Goal: Navigation & Orientation: Find specific page/section

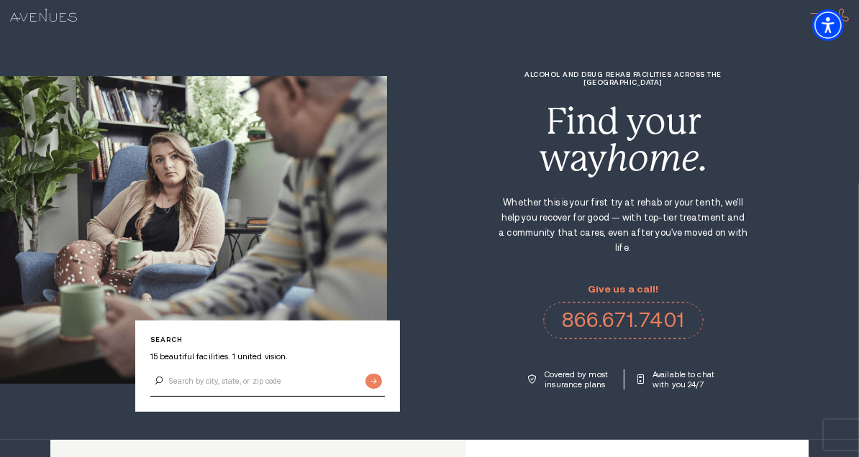
click at [811, 13] on span at bounding box center [819, 13] width 16 height 1
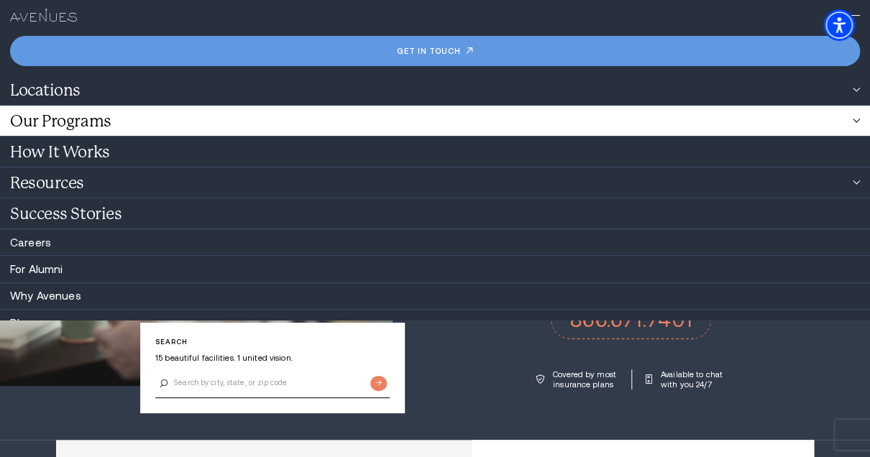
click at [96, 121] on link "Our Programs" at bounding box center [435, 121] width 870 height 30
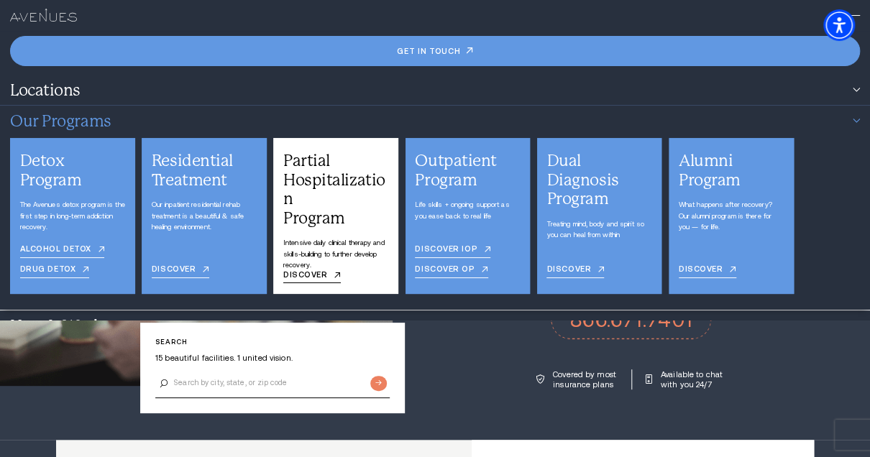
scroll to position [6, 0]
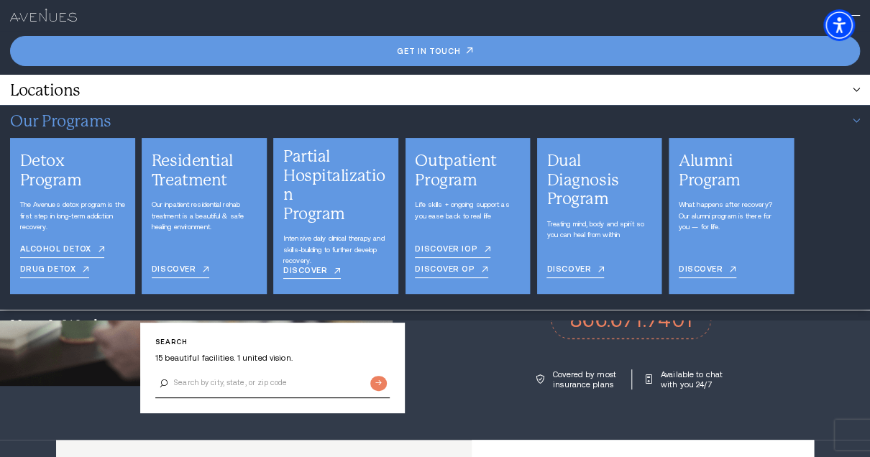
click at [91, 91] on link "Locations" at bounding box center [435, 90] width 870 height 30
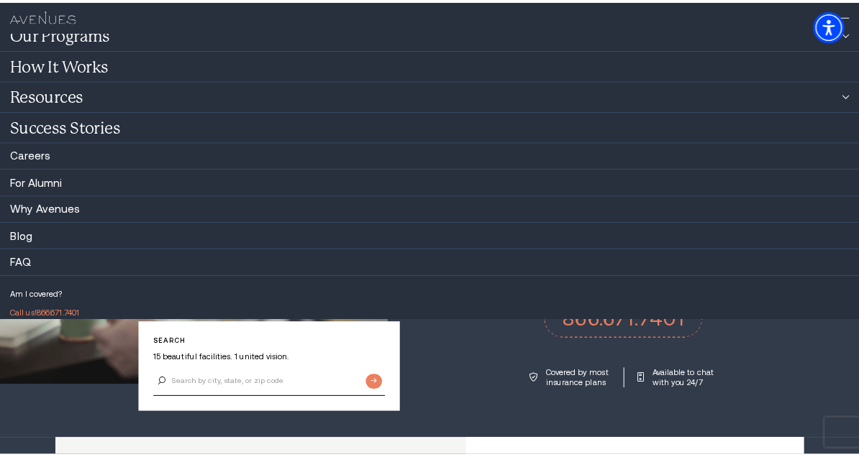
scroll to position [384, 0]
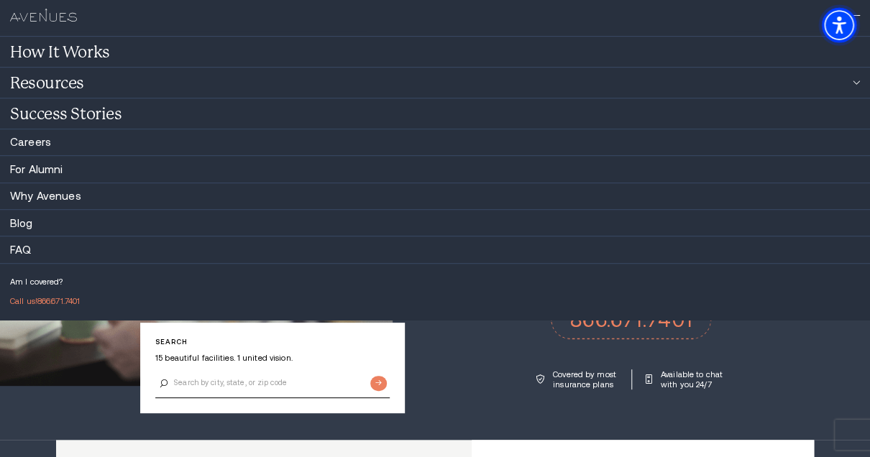
click at [858, 14] on span "Accessibility Menu" at bounding box center [839, 25] width 50 height 50
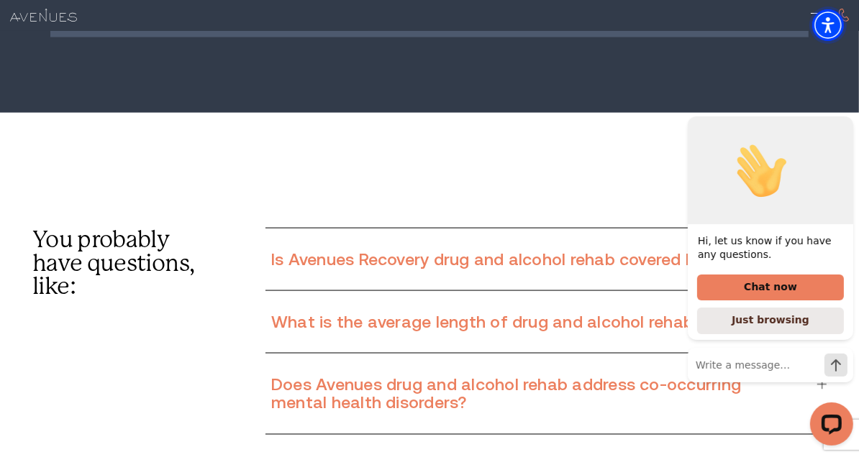
scroll to position [8788, 0]
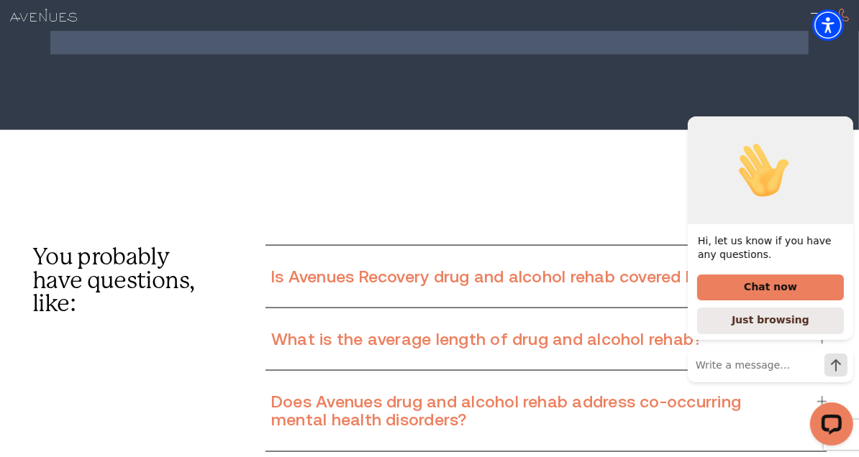
click at [787, 396] on div "Hi, let us know if you have any questions. Chat now Just browsing" at bounding box center [769, 249] width 165 height 306
click at [787, 399] on div "Hi, let us know if you have any questions. Chat now Just browsing" at bounding box center [769, 249] width 165 height 306
click at [785, 399] on div "Hi, let us know if you have any questions. Chat now Just browsing" at bounding box center [769, 249] width 165 height 306
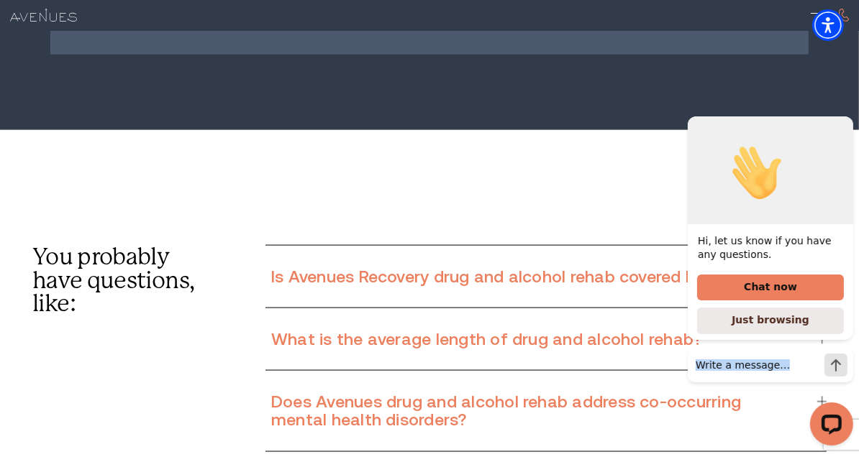
click at [783, 398] on div "Hi, let us know if you have any questions. Chat now Just browsing" at bounding box center [769, 249] width 165 height 306
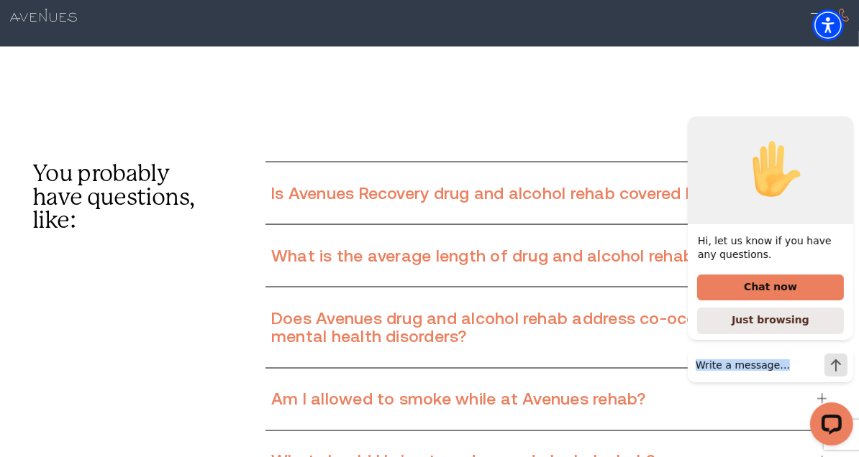
scroll to position [8884, 0]
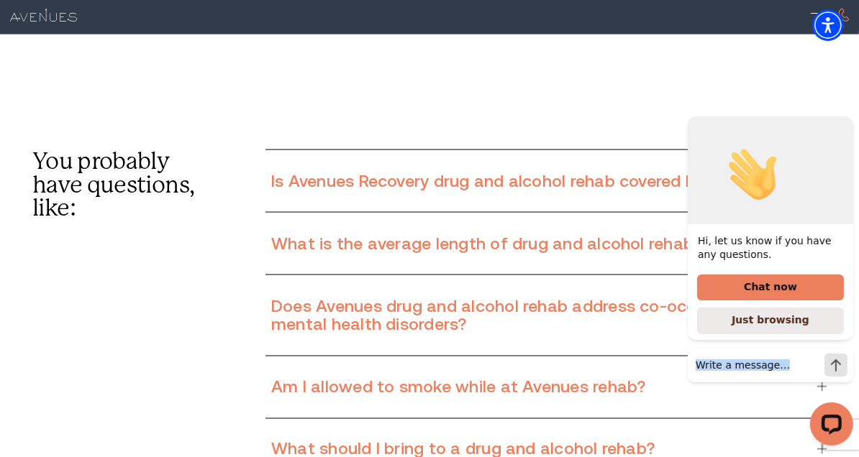
click at [847, 113] on icon "Hide greeting" at bounding box center [843, 104] width 17 height 17
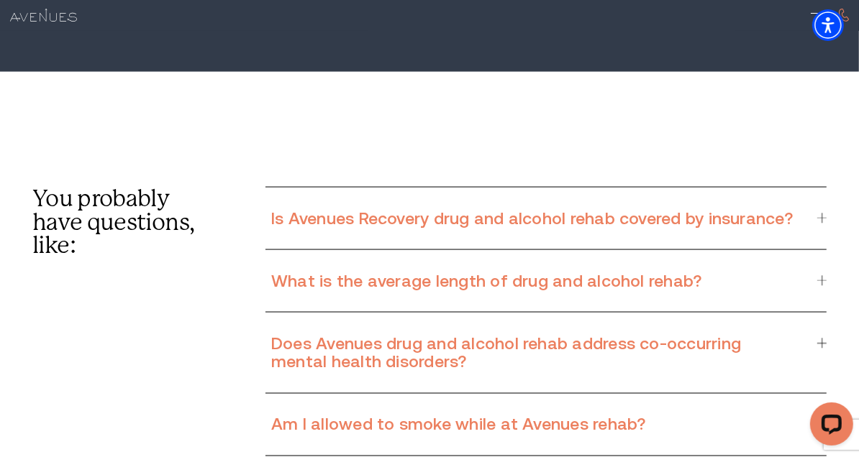
scroll to position [8870, 0]
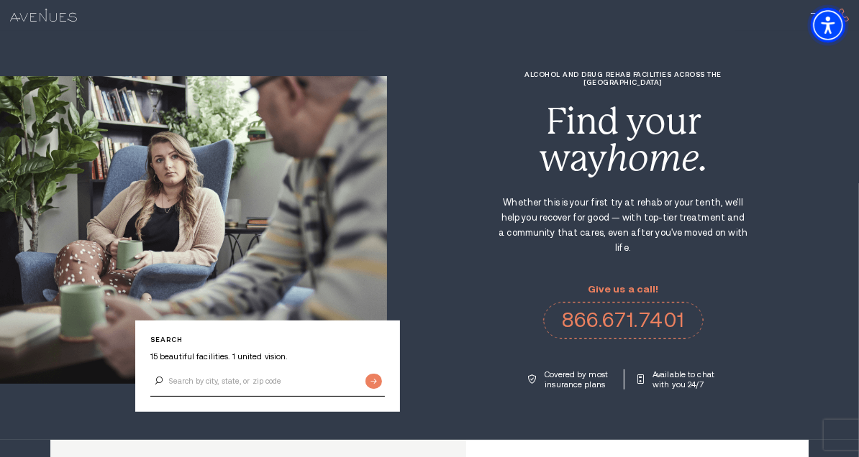
click at [813, 14] on span "Accessibility Menu" at bounding box center [828, 25] width 50 height 50
click at [811, 10] on div at bounding box center [819, 16] width 16 height 16
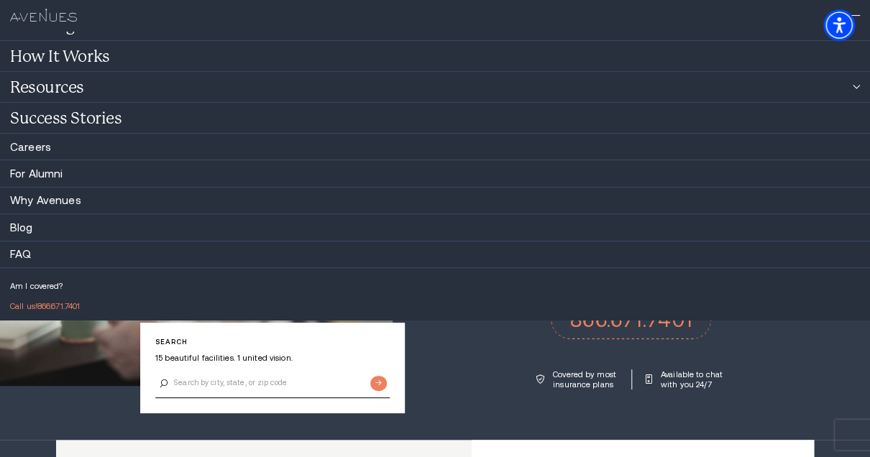
scroll to position [143, 0]
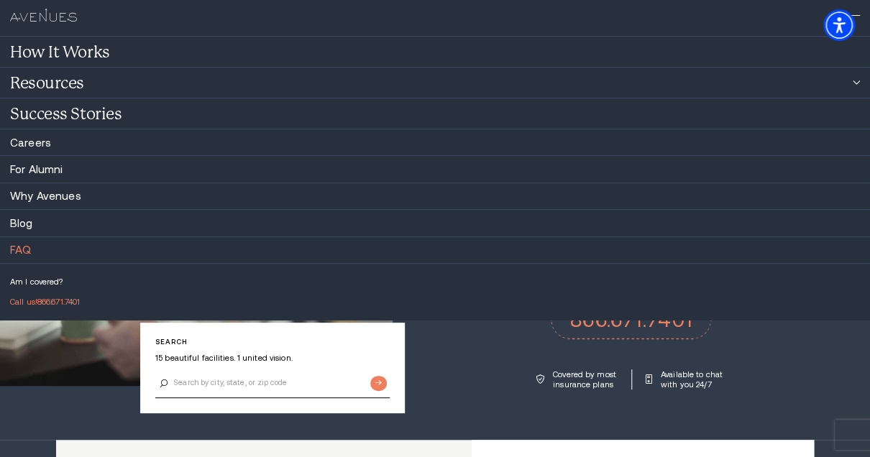
click at [21, 248] on link "FAQ" at bounding box center [20, 250] width 21 height 12
